Goal: Task Accomplishment & Management: Complete application form

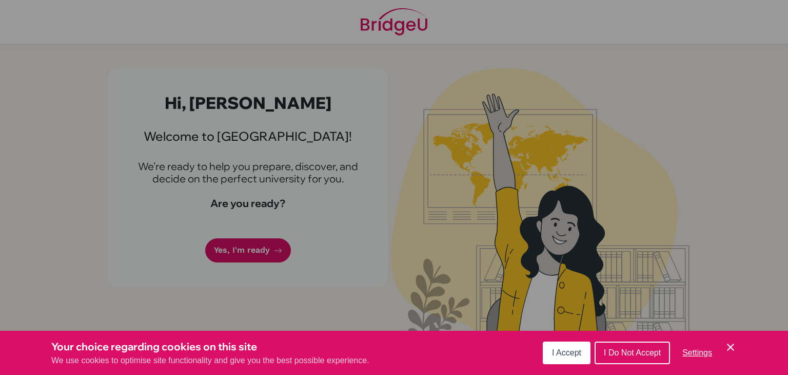
click at [573, 351] on span "I Accept" at bounding box center [566, 352] width 29 height 9
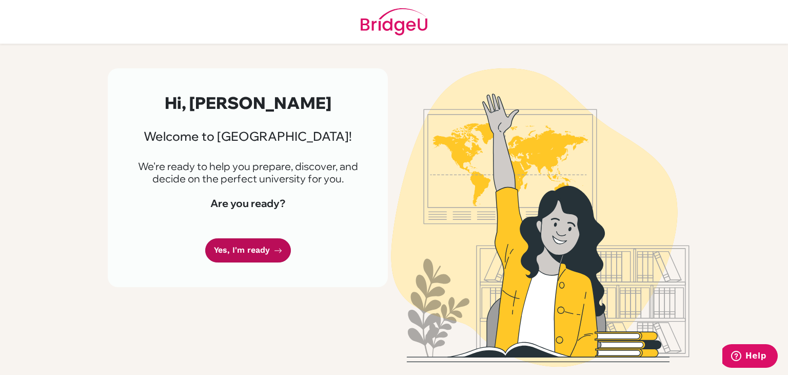
click at [273, 242] on link "Yes, I'm ready" at bounding box center [248, 250] width 86 height 24
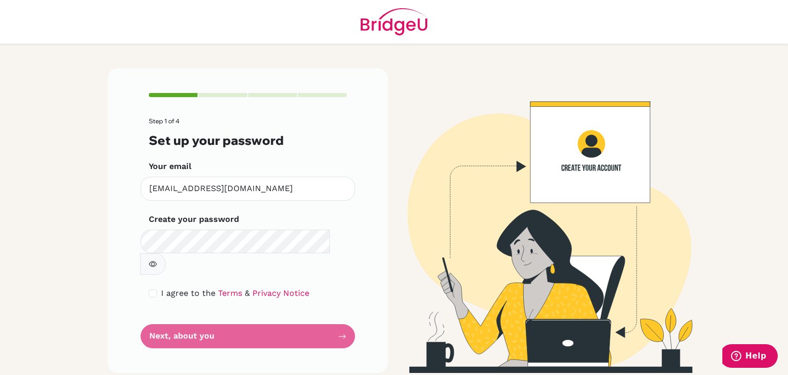
click at [166, 253] on button "button" at bounding box center [153, 264] width 26 height 22
click at [316, 318] on form "Step 1 of 4 Set up your password Your email jmoncada@stu.notredame.edu.ni Inval…" at bounding box center [248, 232] width 198 height 230
click at [329, 312] on form "Step 1 of 4 Set up your password Your email jmoncada@stu.notredame.edu.ni Inval…" at bounding box center [248, 232] width 198 height 230
click at [341, 310] on form "Step 1 of 4 Set up your password Your email jmoncada@stu.notredame.edu.ni Inval…" at bounding box center [248, 232] width 198 height 230
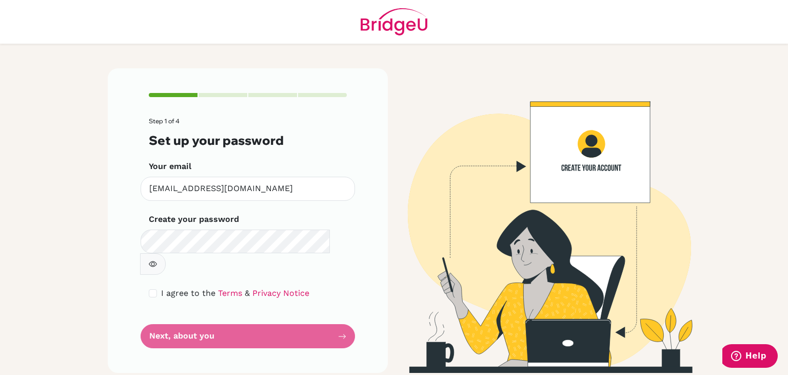
click at [174, 325] on form "Step 1 of 4 Set up your password Your email jmoncada@stu.notredame.edu.ni Inval…" at bounding box center [248, 232] width 198 height 230
click at [174, 317] on form "Step 1 of 4 Set up your password Your email jmoncada@stu.notredame.edu.ni Inval…" at bounding box center [248, 232] width 198 height 230
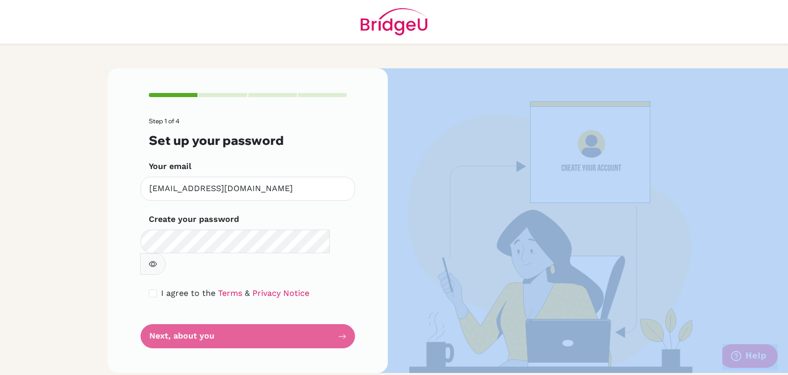
click at [174, 317] on form "Step 1 of 4 Set up your password Your email jmoncada@stu.notredame.edu.ni Inval…" at bounding box center [248, 232] width 198 height 230
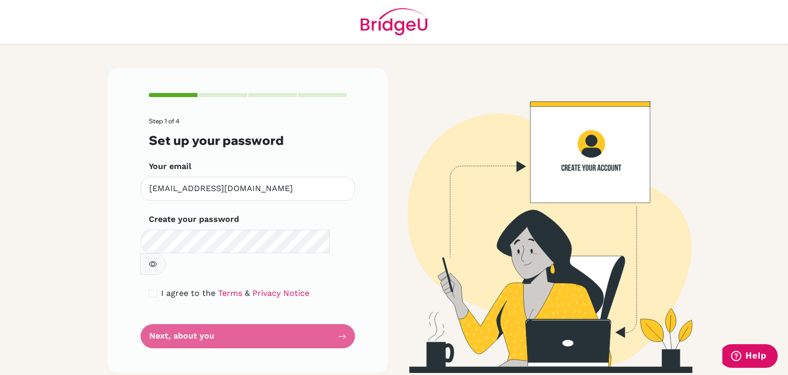
click at [176, 312] on form "Step 1 of 4 Set up your password Your email jmoncada@stu.notredame.edu.ni Inval…" at bounding box center [248, 232] width 198 height 230
click at [150, 289] on input "checkbox" at bounding box center [153, 293] width 8 height 8
checkbox input "true"
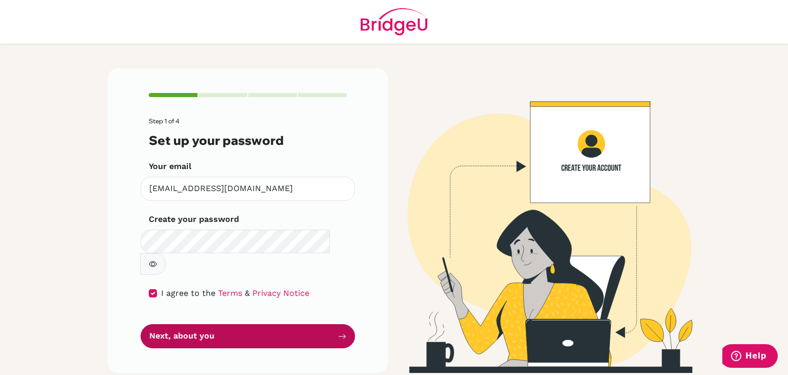
click at [160, 324] on button "Next, about you" at bounding box center [248, 336] width 214 height 24
